Goal: Information Seeking & Learning: Check status

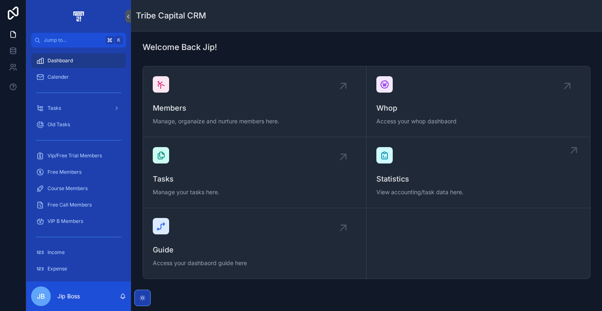
click at [454, 158] on div "Statistics View accounting/task data here." at bounding box center [478, 172] width 204 height 51
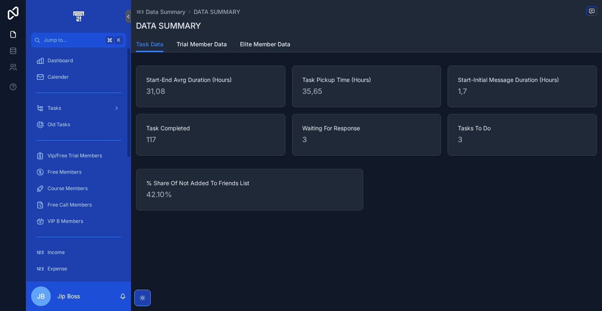
click at [167, 195] on span "42.10%" at bounding box center [249, 194] width 207 height 11
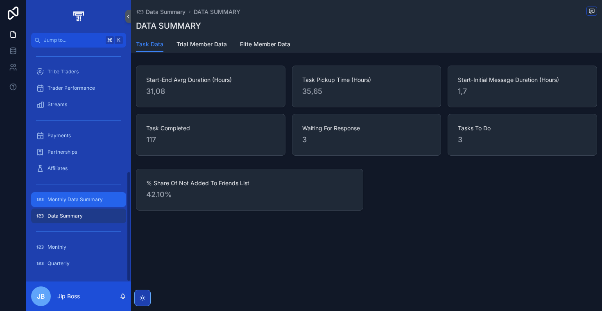
scroll to position [261, 0]
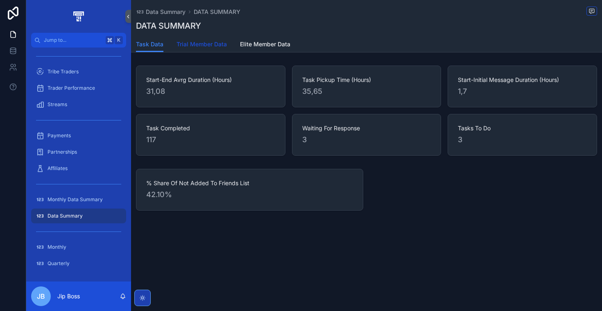
click at [205, 50] on link "Trial Member Data" at bounding box center [201, 45] width 50 height 16
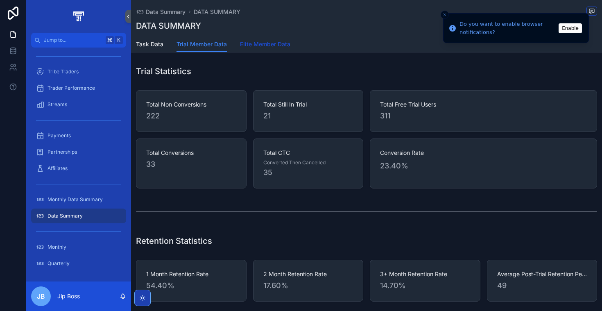
click at [273, 51] on link "Elite Member Data" at bounding box center [265, 45] width 50 height 16
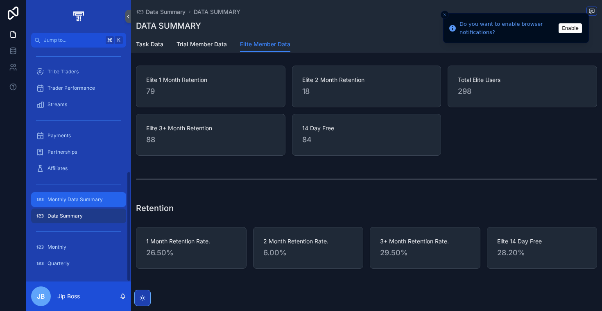
click at [85, 204] on div "Monthly Data Summary" at bounding box center [78, 199] width 85 height 13
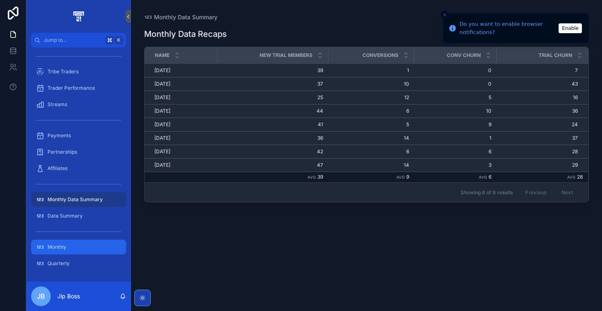
click at [70, 248] on div "Monthly" at bounding box center [78, 246] width 85 height 13
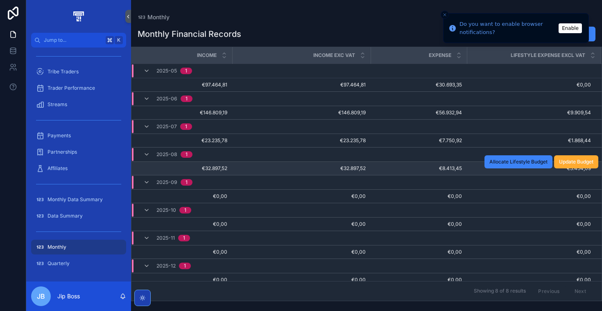
click at [409, 168] on span "€8.413,45" at bounding box center [419, 168] width 86 height 7
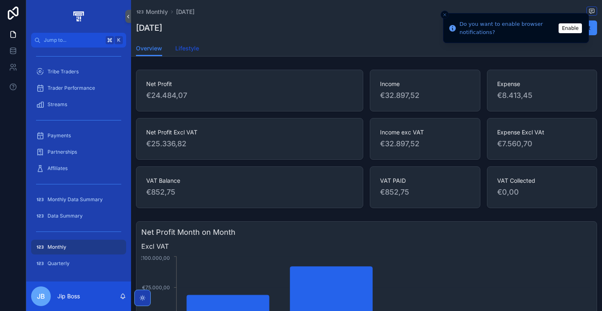
click at [183, 52] on span "Lifestyle" at bounding box center [187, 48] width 24 height 8
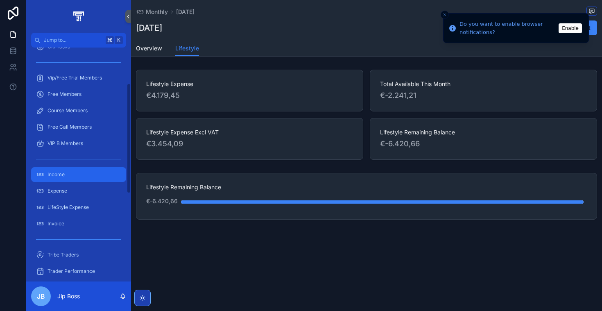
scroll to position [75, 0]
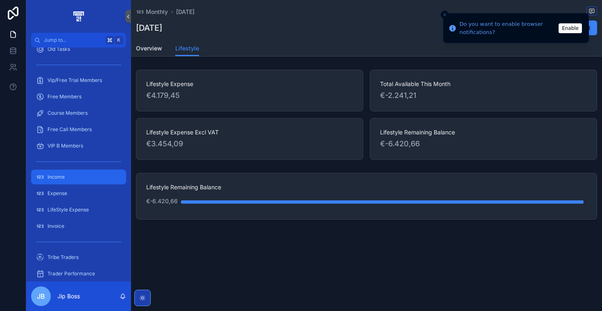
click at [75, 179] on div "Income" at bounding box center [78, 176] width 85 height 13
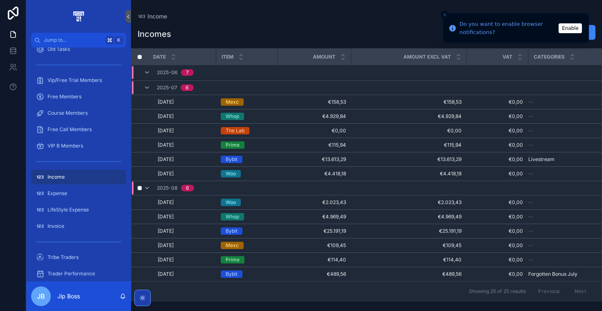
scroll to position [211, 0]
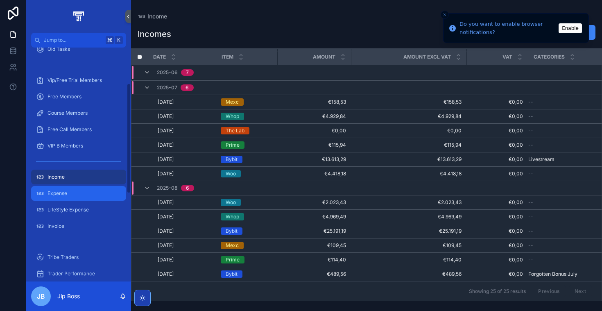
click at [95, 200] on link "Expense" at bounding box center [78, 193] width 95 height 15
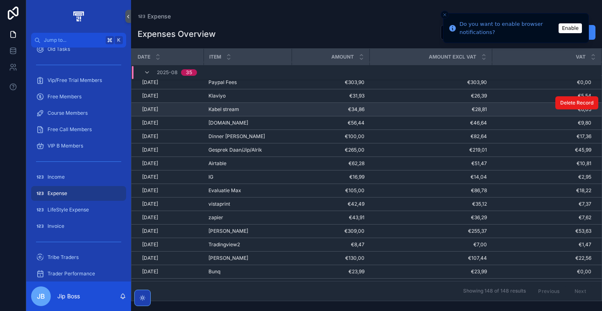
scroll to position [1484, 16]
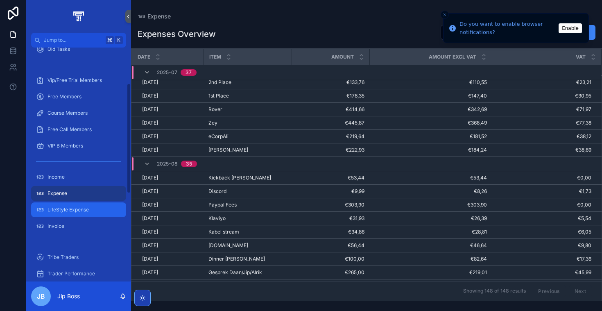
click at [92, 213] on div "LifeStyle Expense" at bounding box center [78, 209] width 85 height 13
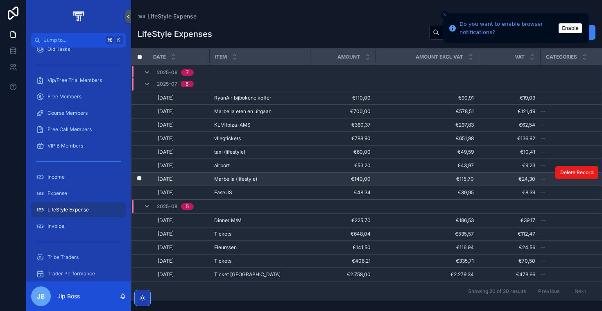
scroll to position [97, 0]
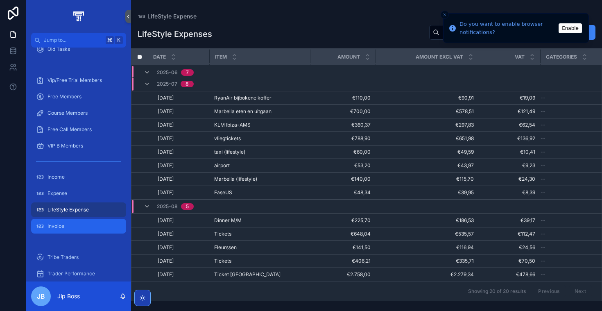
click at [71, 229] on div "Invoice" at bounding box center [78, 225] width 85 height 13
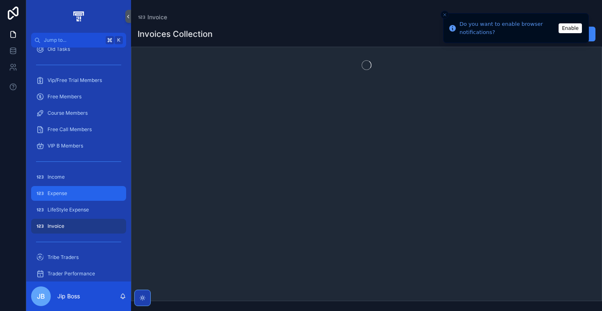
click at [75, 194] on div "Expense" at bounding box center [78, 193] width 85 height 13
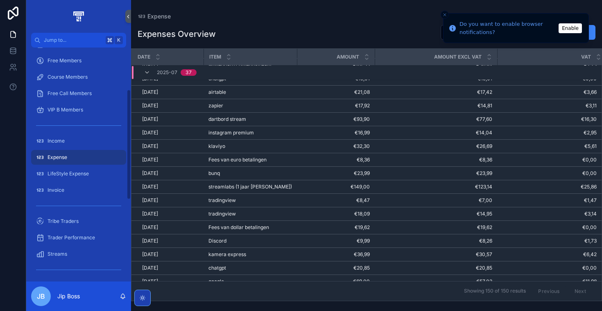
scroll to position [72, 0]
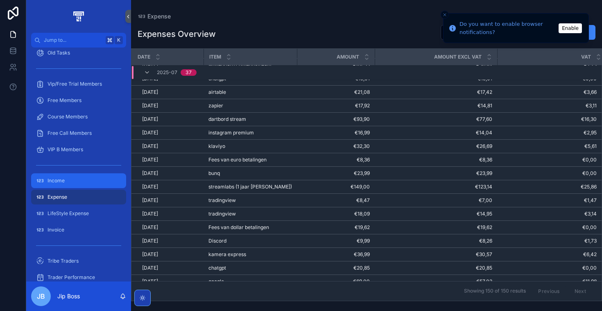
click at [63, 183] on span "Income" at bounding box center [56, 180] width 17 height 7
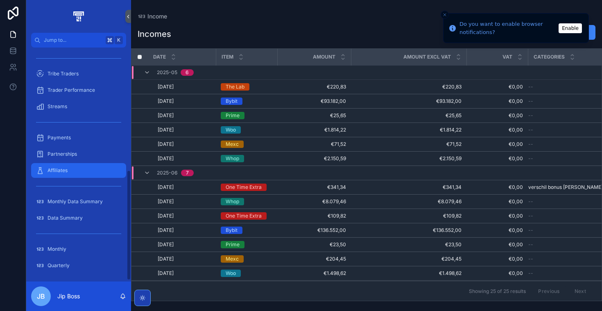
scroll to position [258, 0]
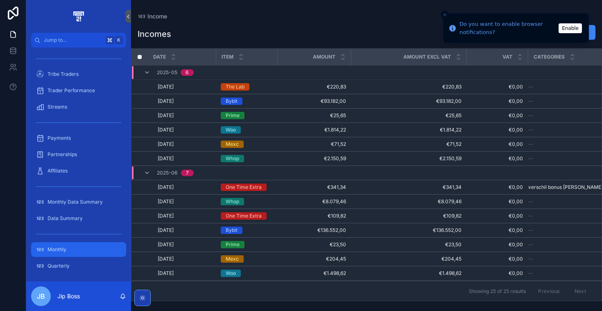
click at [69, 253] on div "Monthly" at bounding box center [78, 249] width 85 height 13
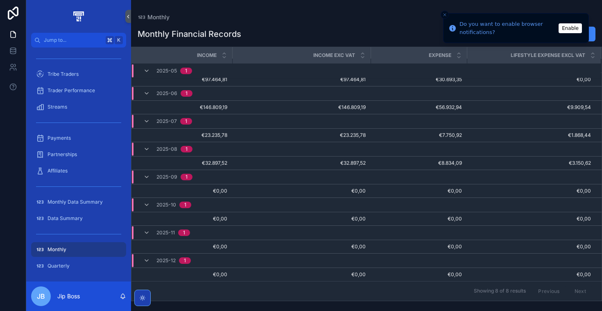
scroll to position [5, 0]
click at [163, 150] on span "2025-08" at bounding box center [166, 149] width 21 height 7
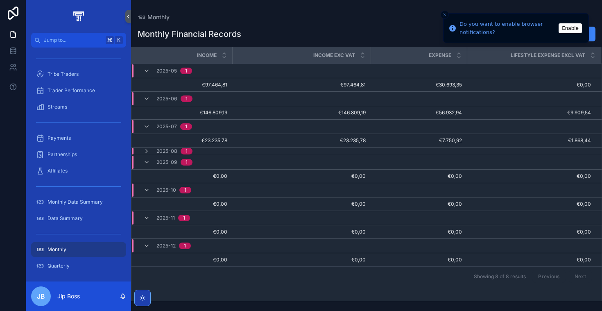
click at [163, 150] on span "2025-08" at bounding box center [166, 151] width 21 height 7
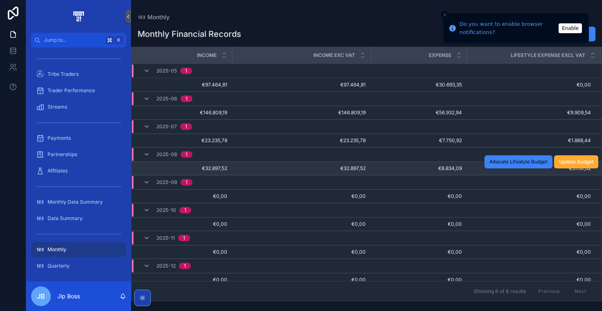
click at [228, 166] on td "€32.897,52 €32.897,52" at bounding box center [181, 168] width 101 height 14
click at [417, 169] on span "€8.834,09" at bounding box center [419, 168] width 86 height 7
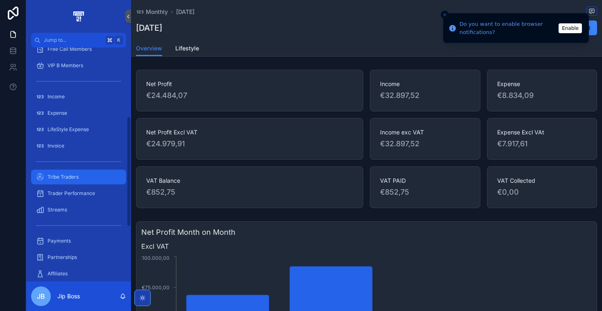
scroll to position [145, 0]
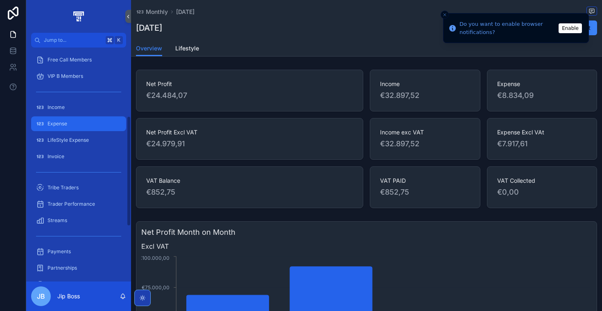
click at [75, 124] on div "Expense" at bounding box center [78, 123] width 85 height 13
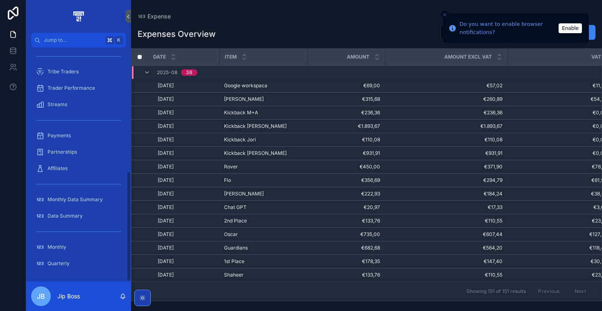
scroll to position [261, 0]
click at [65, 244] on span "Monthly" at bounding box center [57, 247] width 19 height 7
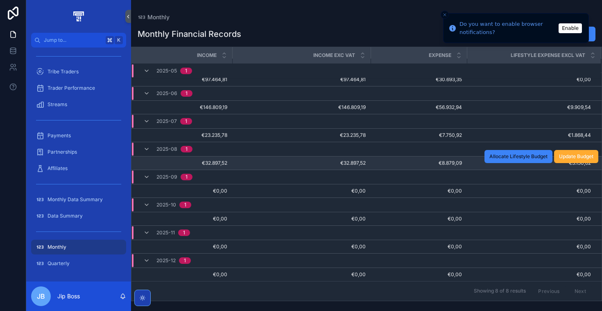
scroll to position [5, 0]
click at [264, 161] on span "€32.897,52" at bounding box center [301, 163] width 129 height 7
